Goal: Information Seeking & Learning: Learn about a topic

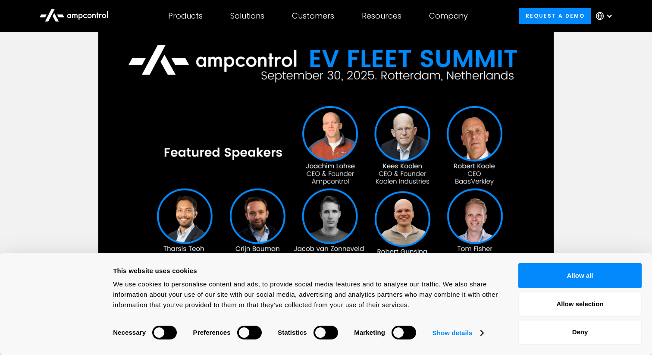
scroll to position [178, 0]
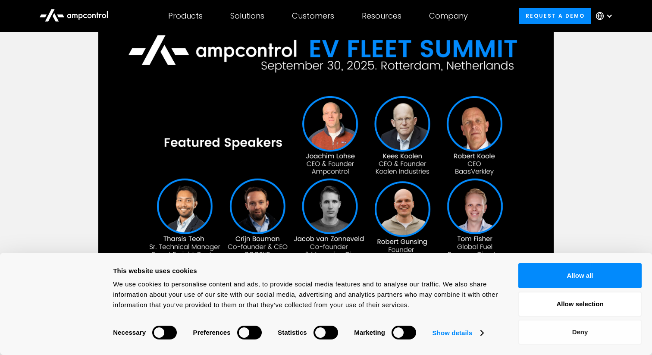
click at [578, 339] on button "Deny" at bounding box center [579, 331] width 123 height 25
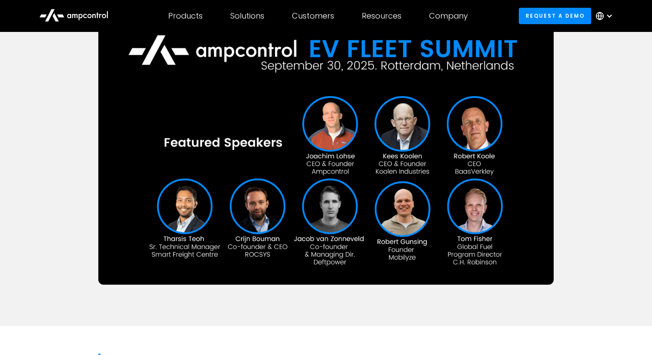
click at [605, 212] on div "Company News Ampcontrol Hosts EV Fleet Summit in [GEOGRAPHIC_DATA] to Advance E…" at bounding box center [326, 89] width 652 height 472
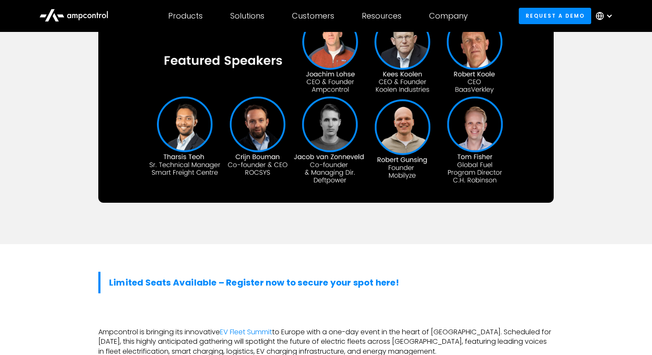
click at [605, 212] on div "Company News Ampcontrol Hosts EV Fleet Summit in [GEOGRAPHIC_DATA] to Advance E…" at bounding box center [326, 8] width 652 height 472
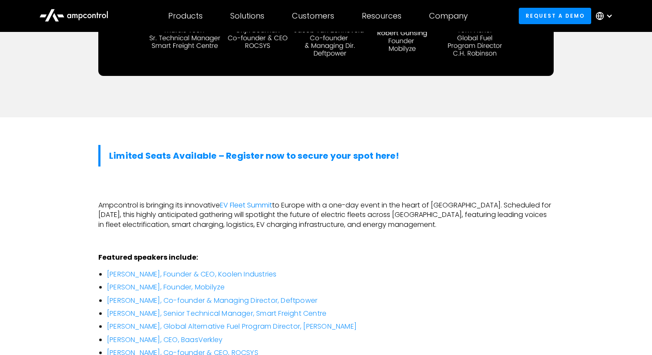
scroll to position [453, 0]
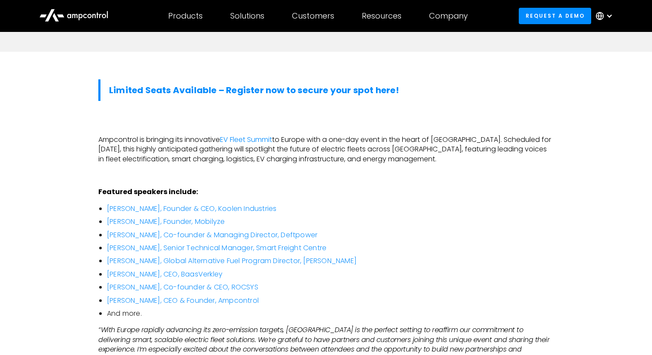
click at [604, 212] on div "‍ Limited Seats Available – Register now to secure your spot here! ‍ Ampcontrol…" at bounding box center [326, 272] width 652 height 441
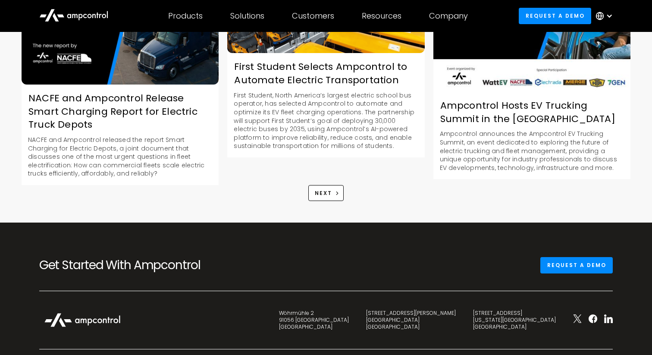
scroll to position [1211, 0]
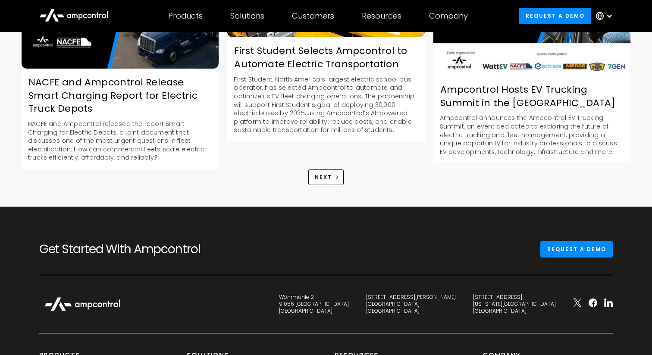
click at [631, 140] on div "Ampcontrol Hosts EV Trucking Summit in the Port of [GEOGRAPHIC_DATA] Ampcontrol…" at bounding box center [532, 60] width 206 height 206
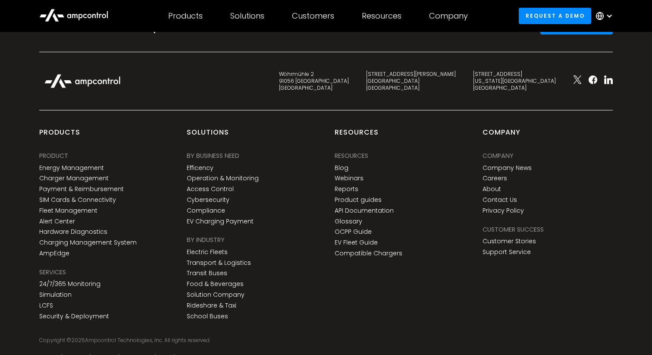
scroll to position [1457, 0]
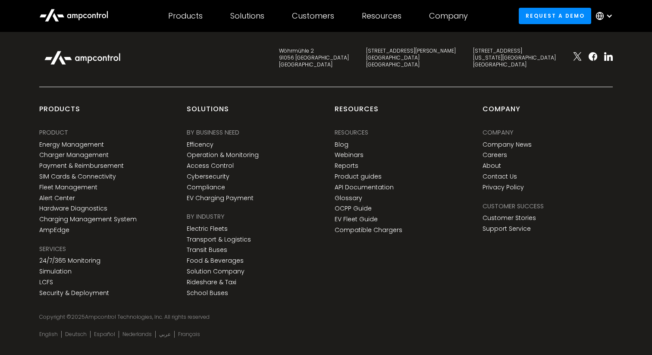
click at [631, 140] on div "Get Started With Ampcontrol Request a demo Wöhrmühle 2 91056 [GEOGRAPHIC_DATA] …" at bounding box center [326, 167] width 652 height 415
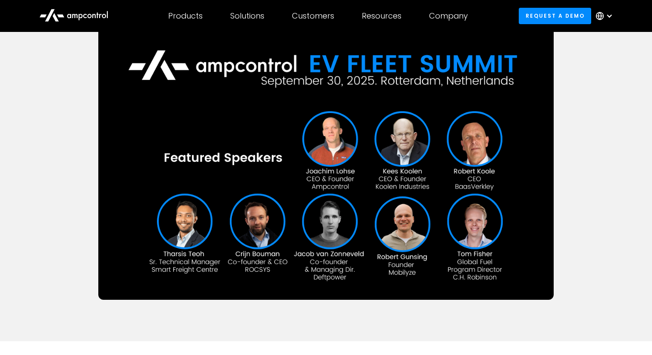
scroll to position [0, 0]
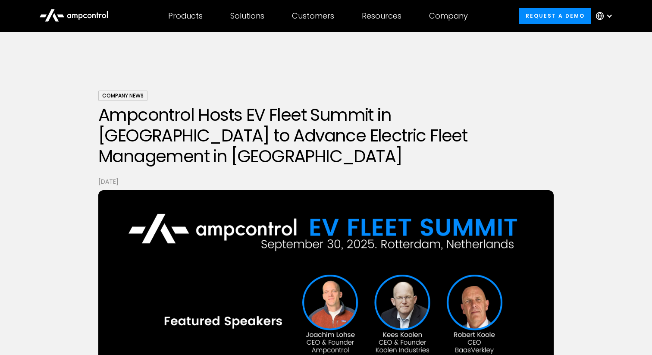
click at [325, 274] on img at bounding box center [325, 326] width 455 height 273
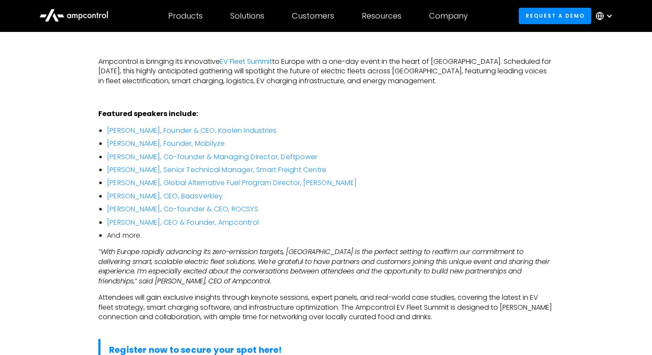
scroll to position [537, 0]
